Goal: Task Accomplishment & Management: Manage account settings

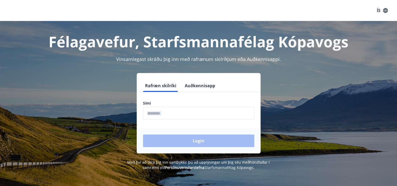
drag, startPoint x: 171, startPoint y: 124, endPoint x: 168, endPoint y: 117, distance: 7.9
click at [168, 117] on form "Rafræn skilríki Auðkennisapp Sími ​ Login" at bounding box center [199, 116] width 124 height 74
click at [168, 117] on input "phone" at bounding box center [198, 113] width 111 height 13
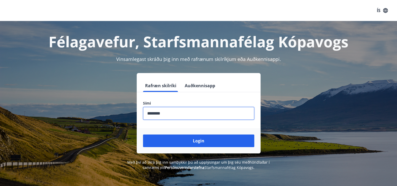
type input "********"
click at [143, 134] on button "Login" at bounding box center [198, 140] width 111 height 13
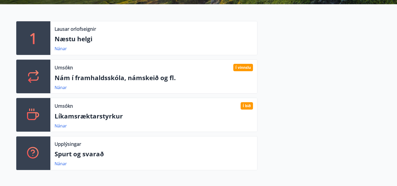
scroll to position [127, 0]
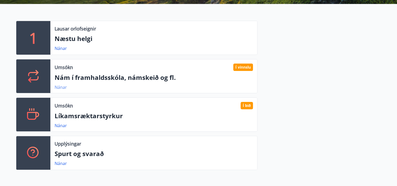
click at [62, 86] on link "Nánar" at bounding box center [61, 87] width 12 height 6
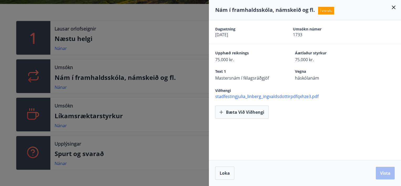
click at [62, 121] on div at bounding box center [200, 93] width 401 height 186
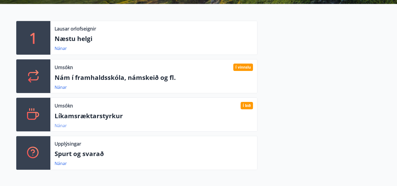
click at [63, 125] on link "Nánar" at bounding box center [61, 126] width 12 height 6
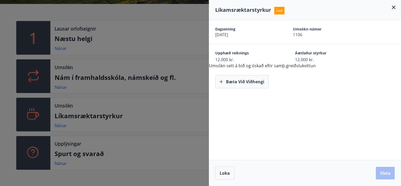
click at [195, 86] on div at bounding box center [200, 93] width 401 height 186
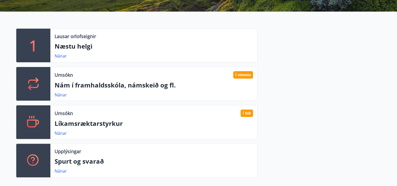
scroll to position [120, 0]
